Goal: Task Accomplishment & Management: Use online tool/utility

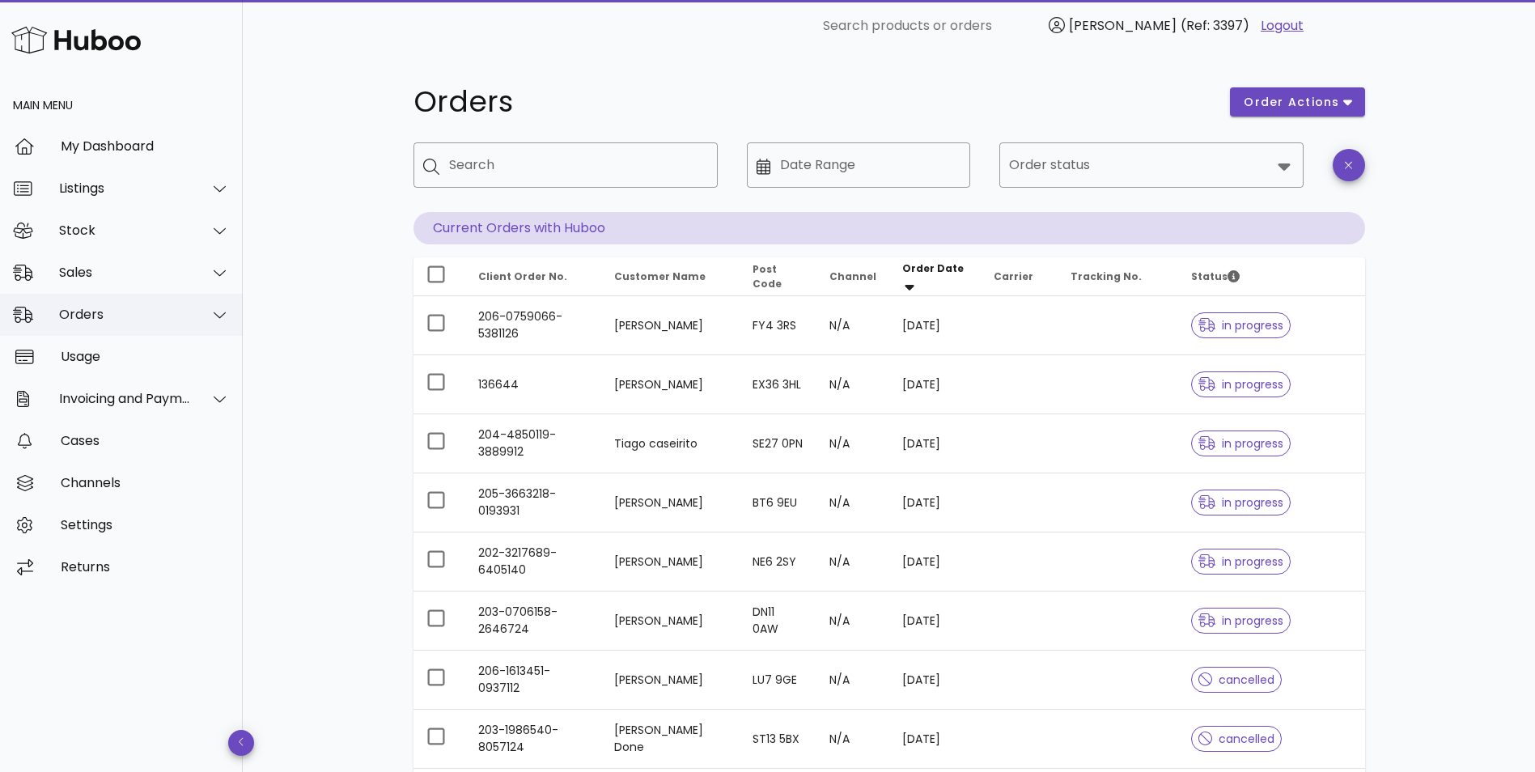
click at [76, 322] on div "Orders" at bounding box center [125, 314] width 132 height 15
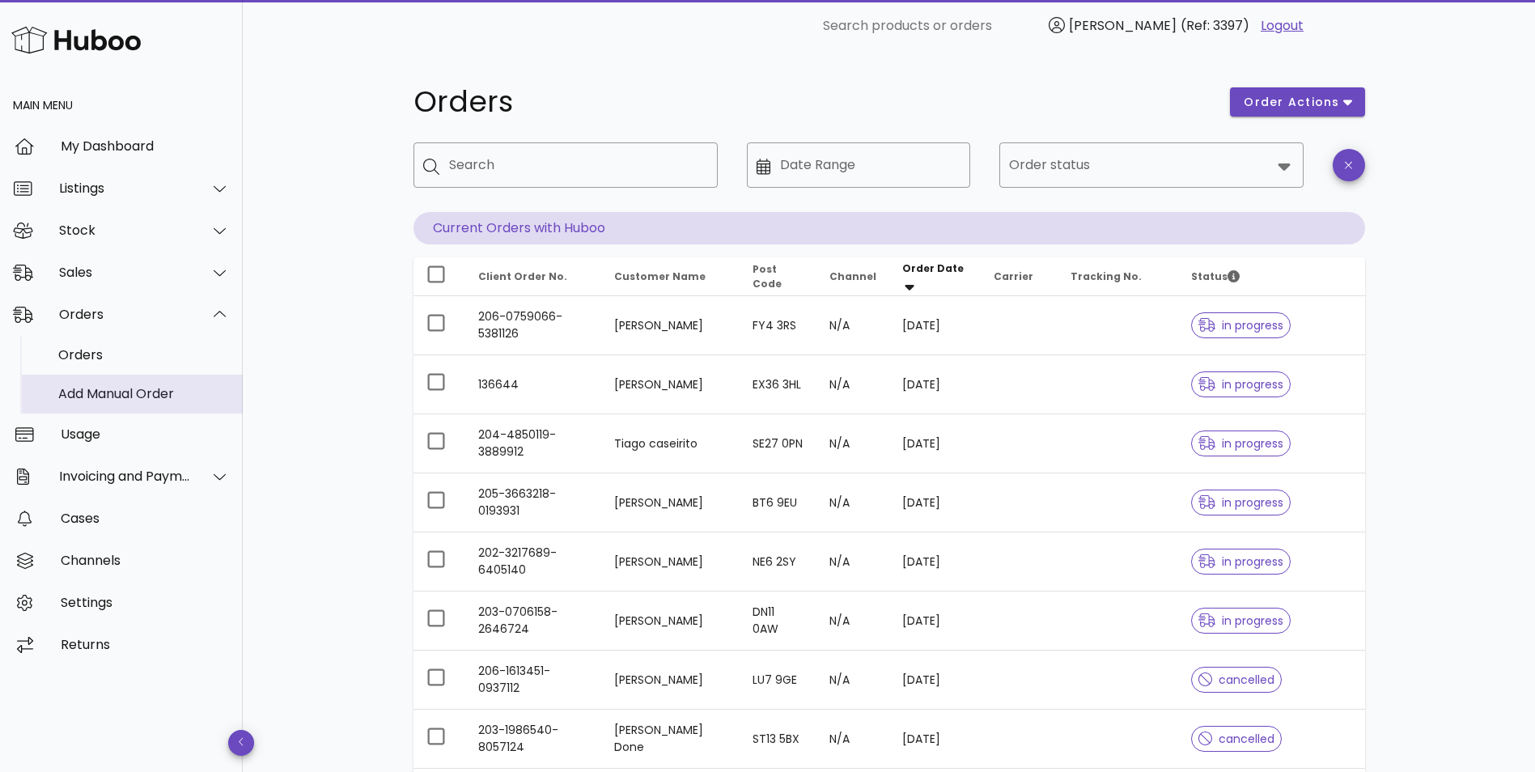
click at [87, 398] on div "Add Manual Order" at bounding box center [144, 393] width 172 height 15
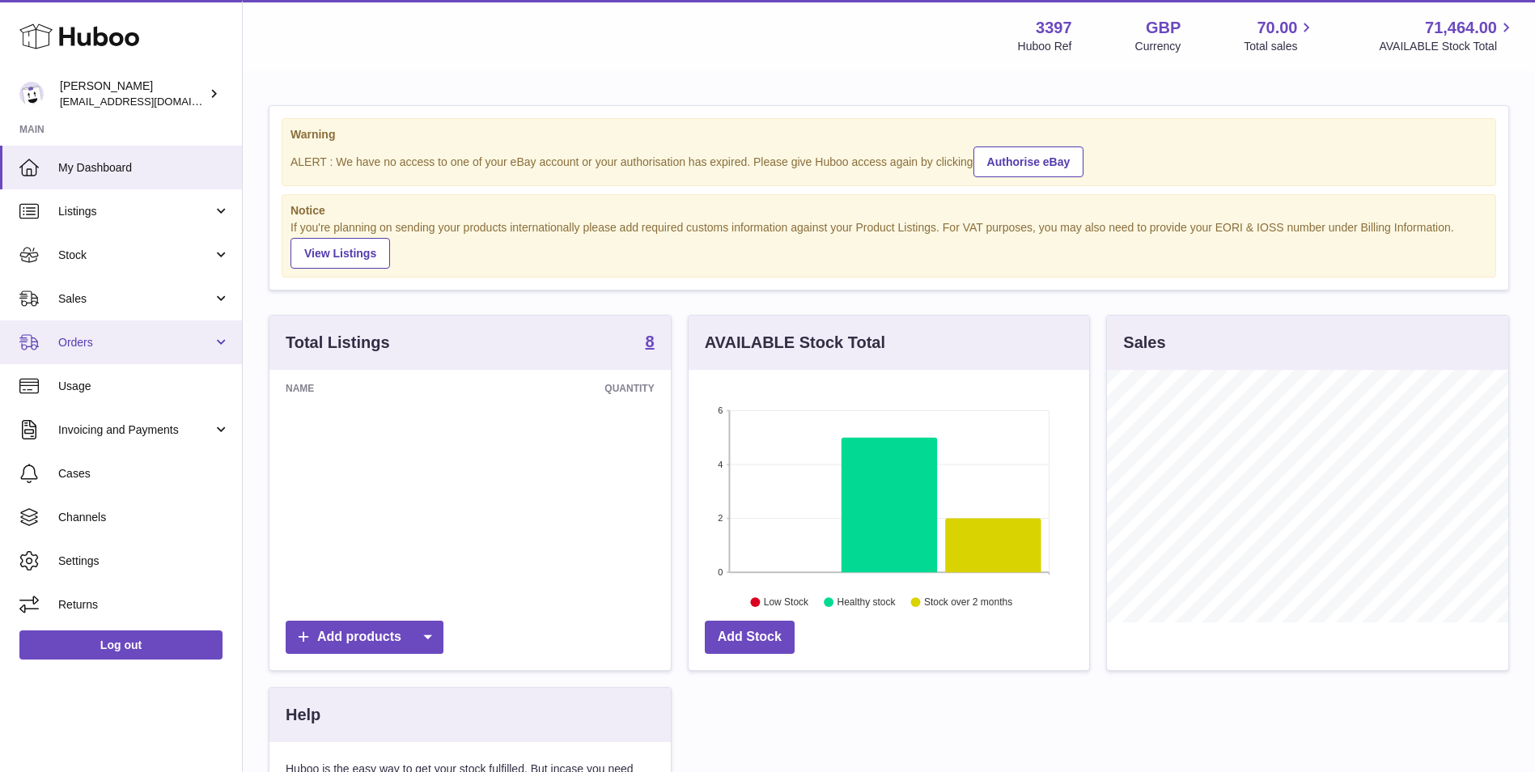
scroll to position [252, 401]
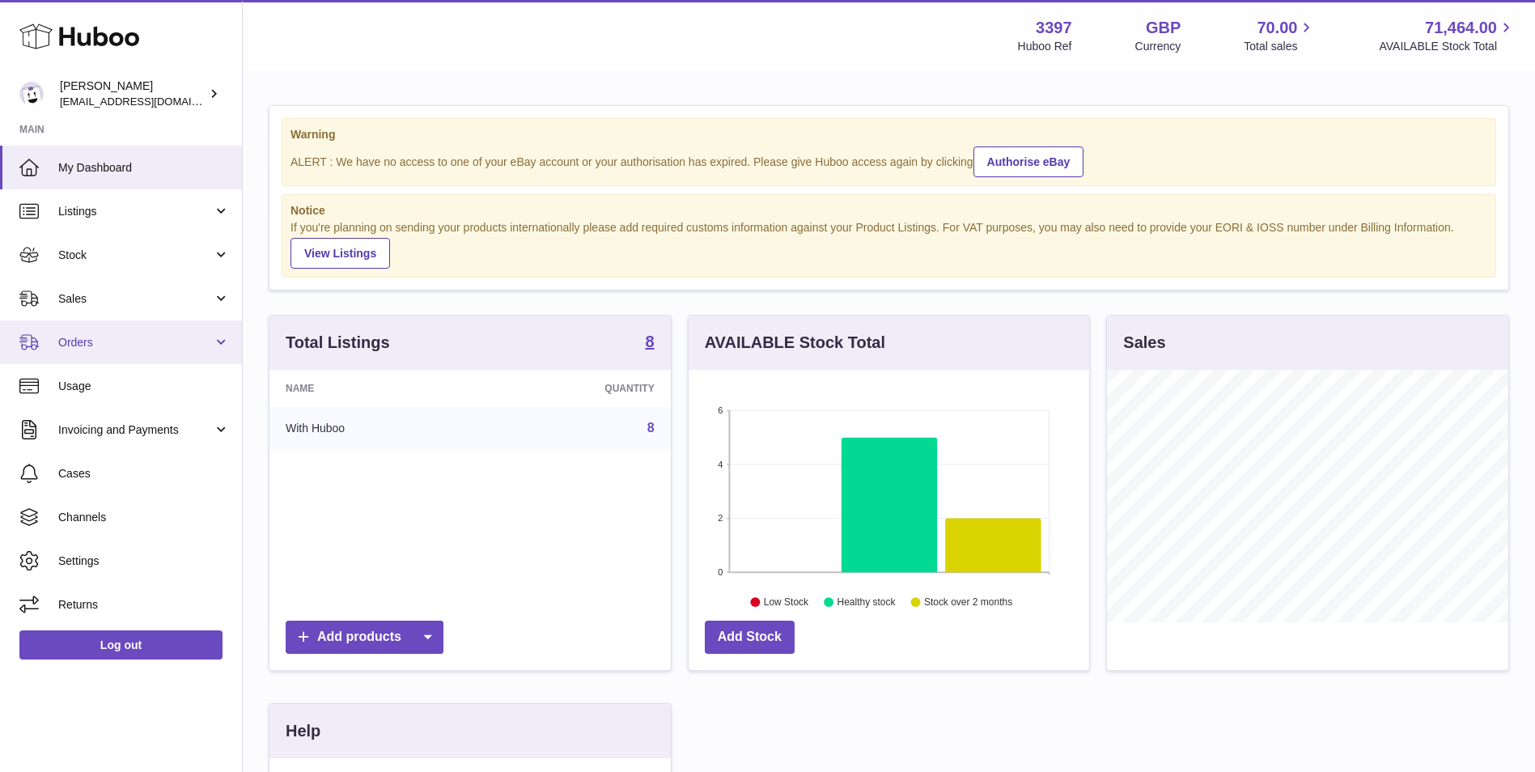
click at [70, 339] on span "Orders" at bounding box center [135, 342] width 155 height 15
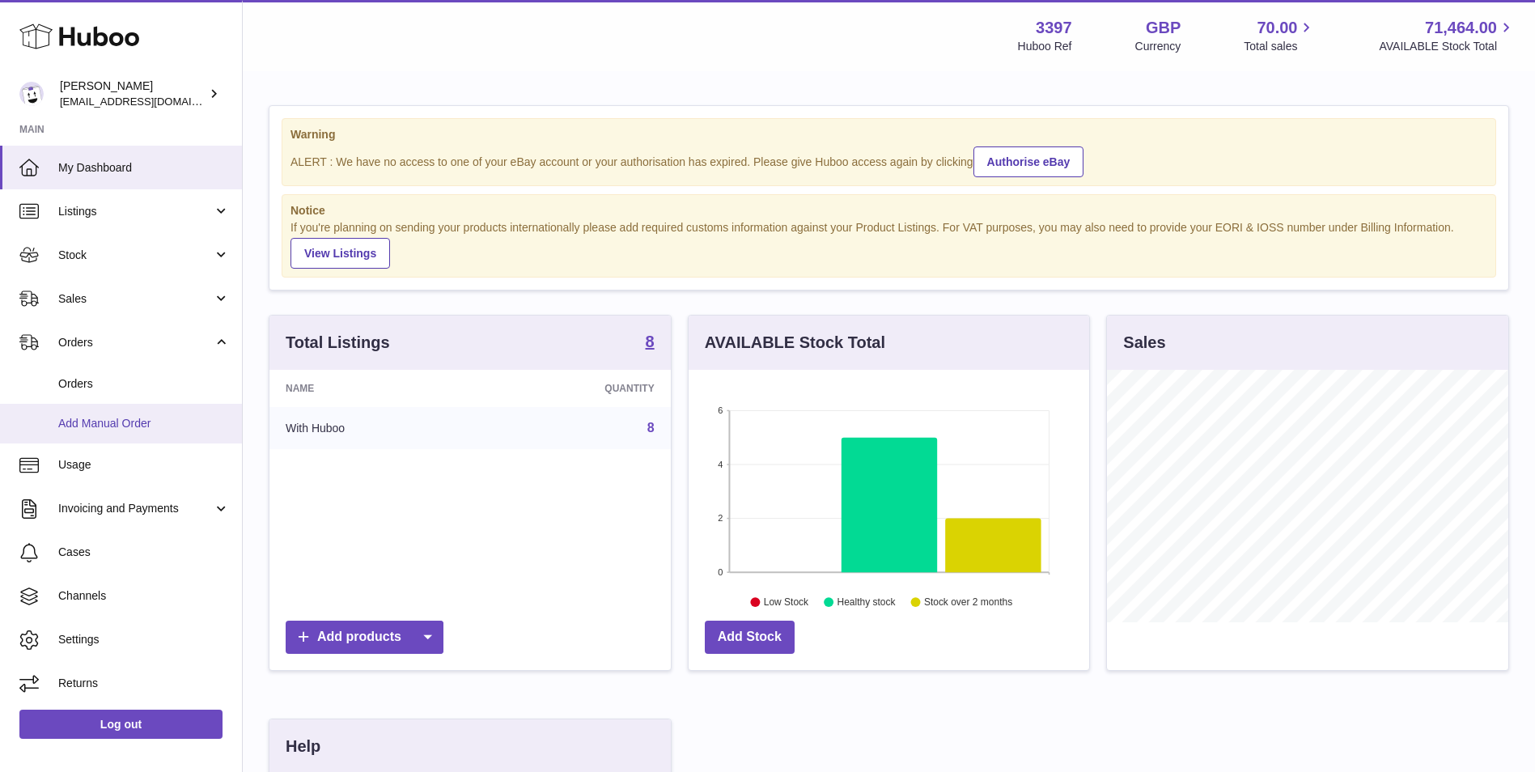
click at [92, 418] on span "Add Manual Order" at bounding box center [144, 423] width 172 height 15
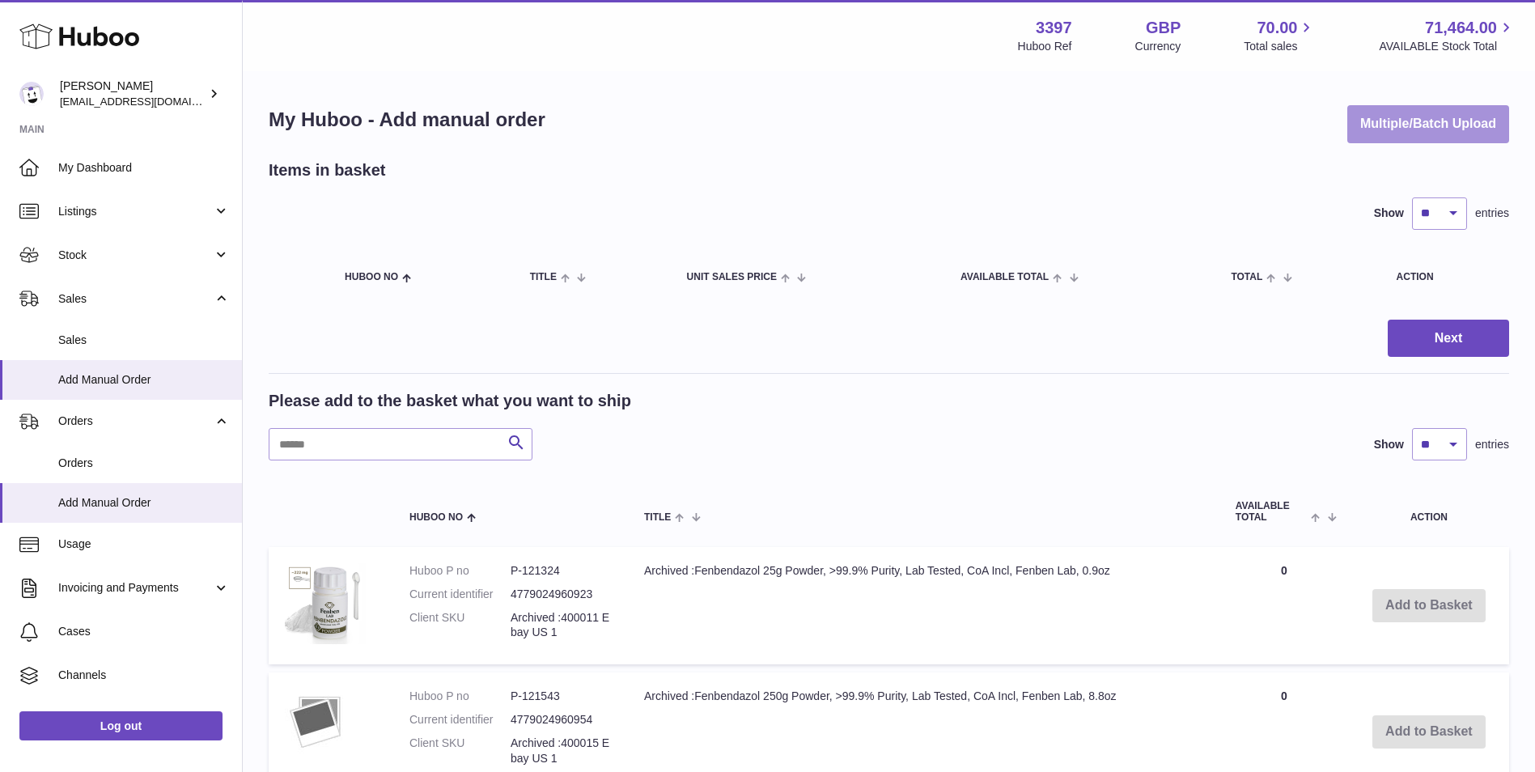
click at [1438, 119] on button "Multiple/Batch Upload" at bounding box center [1428, 124] width 162 height 38
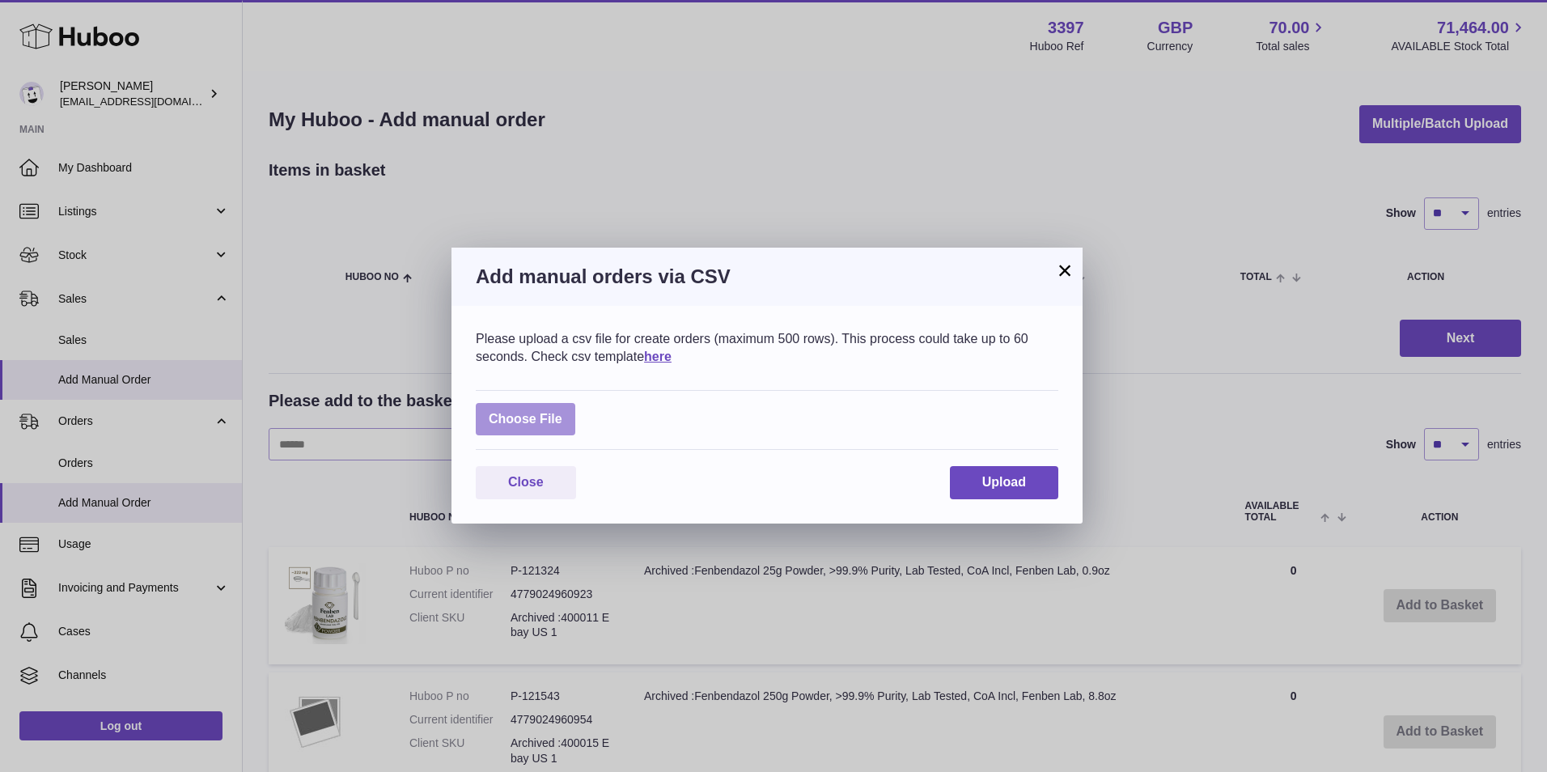
click at [545, 419] on label at bounding box center [526, 419] width 100 height 33
click at [562, 412] on input "file" at bounding box center [562, 411] width 1 height 1
type input "**********"
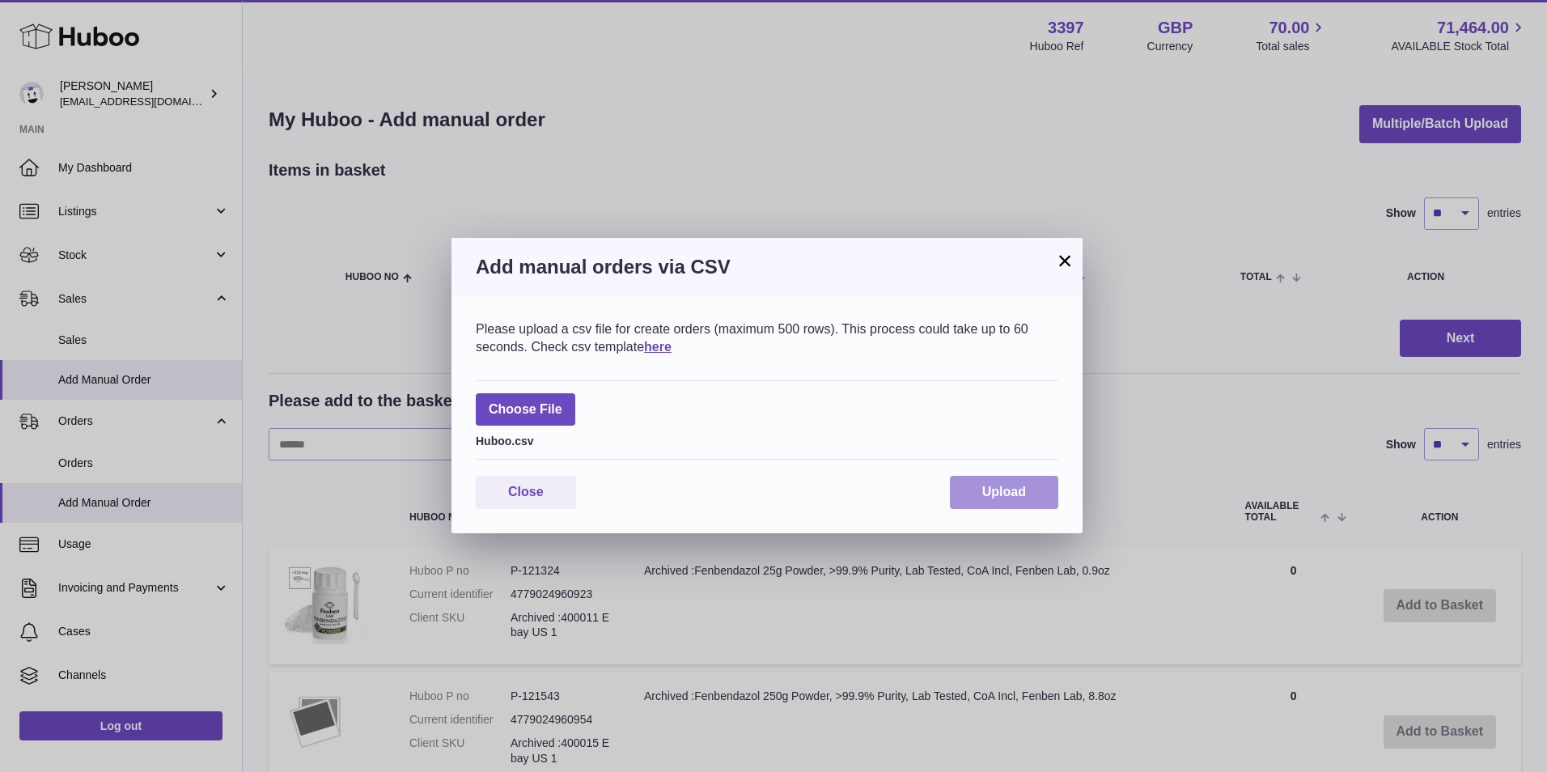
click at [1024, 493] on span "Upload" at bounding box center [1004, 492] width 44 height 14
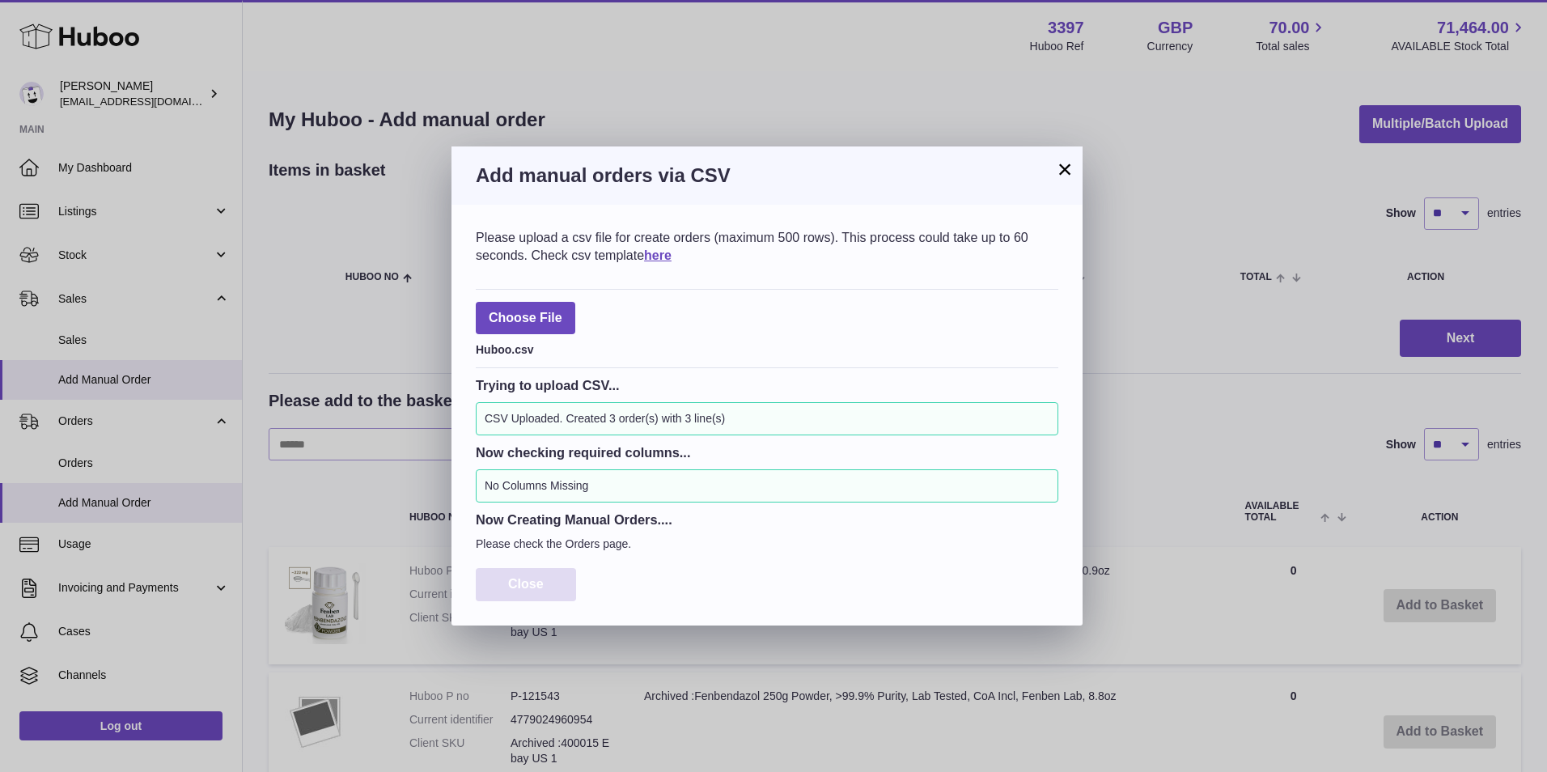
click at [545, 581] on button "Close" at bounding box center [526, 584] width 100 height 33
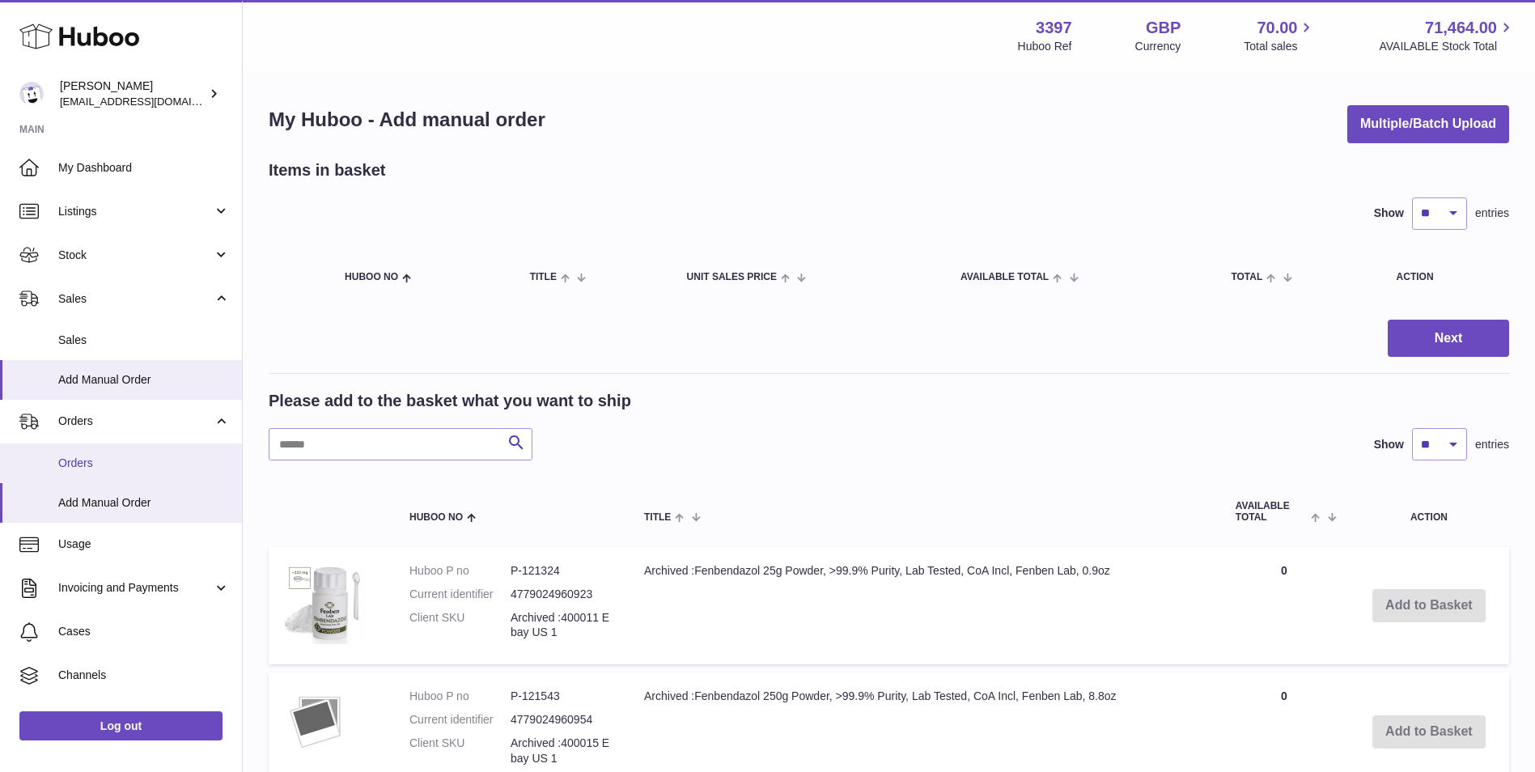
click at [138, 466] on span "Orders" at bounding box center [144, 463] width 172 height 15
